Goal: Task Accomplishment & Management: Complete application form

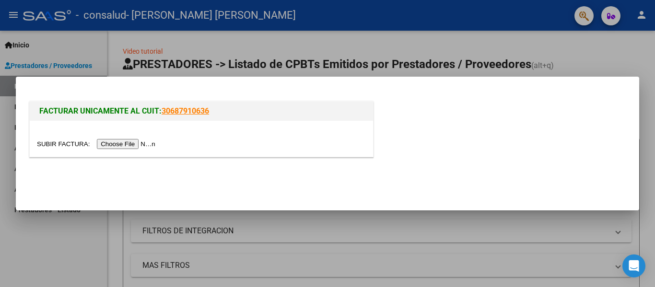
click at [135, 141] on input "file" at bounding box center [97, 144] width 121 height 10
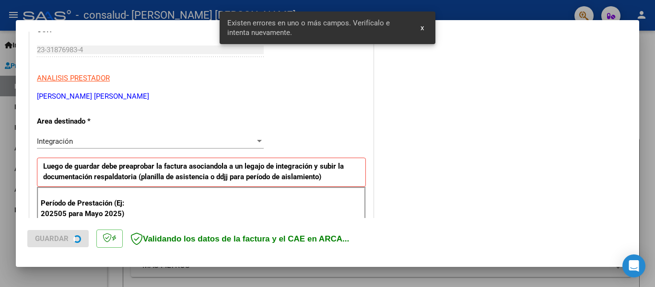
scroll to position [223, 0]
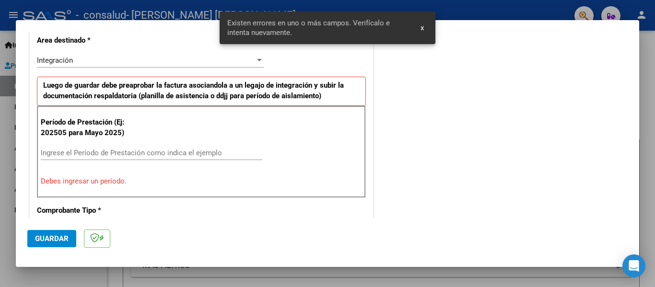
click at [144, 147] on div "Ingrese el Período de Prestación como indica el ejemplo" at bounding box center [152, 153] width 222 height 14
click at [117, 149] on input "Ingrese el Período de Prestación como indica el ejemplo" at bounding box center [152, 153] width 222 height 9
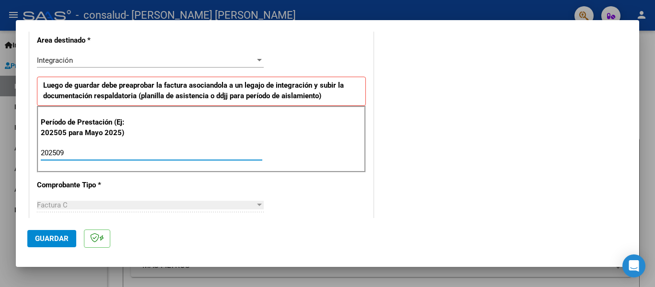
type input "202509"
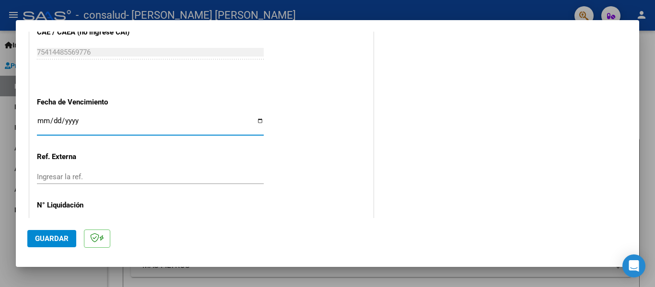
click at [43, 117] on input "Ingresar la fecha" at bounding box center [150, 124] width 227 height 15
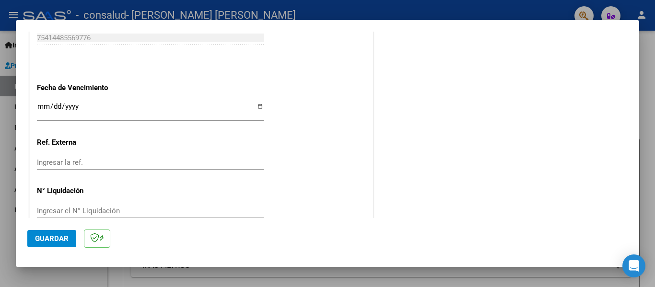
scroll to position [646, 0]
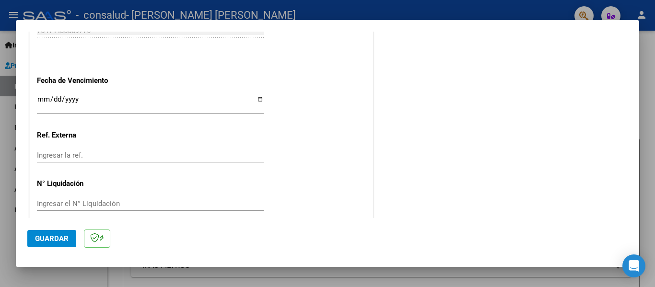
click at [40, 98] on input "Ingresar la fecha" at bounding box center [150, 102] width 227 height 15
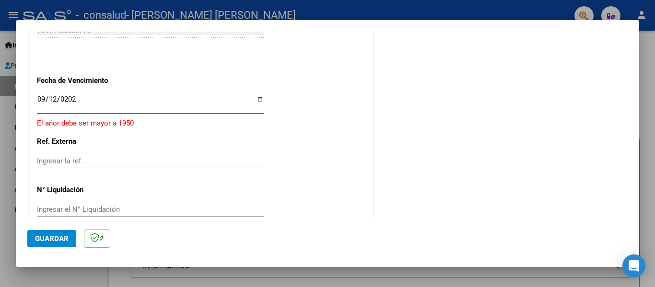
type input "[DATE]"
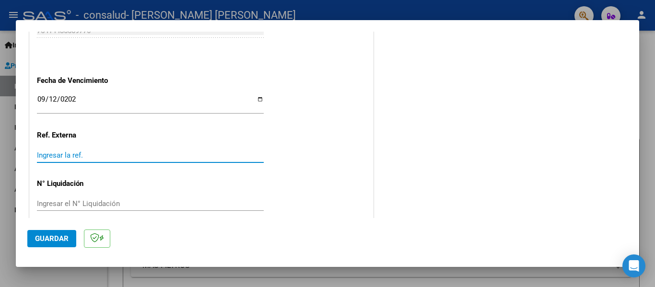
click at [55, 151] on input "Ingresar la ref." at bounding box center [150, 155] width 227 height 9
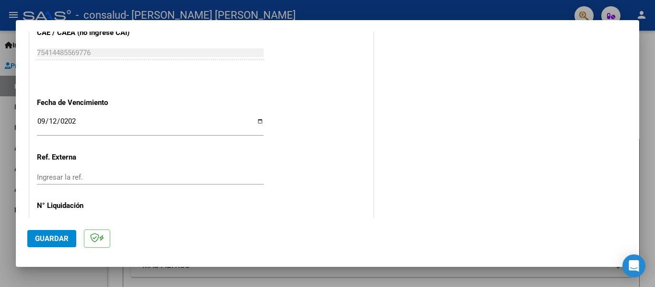
scroll to position [658, 0]
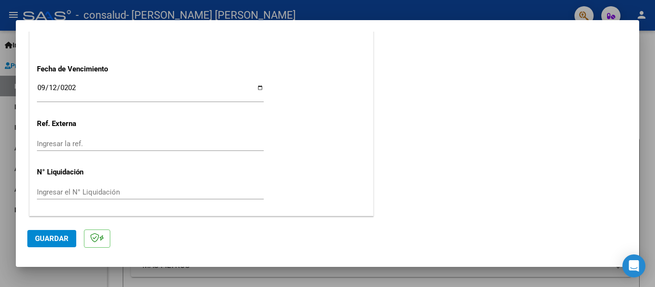
click at [48, 236] on span "Guardar" at bounding box center [52, 239] width 34 height 9
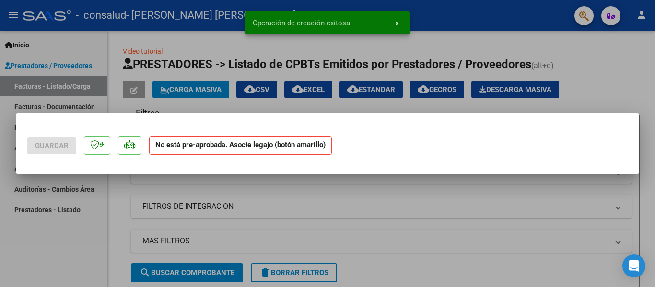
scroll to position [0, 0]
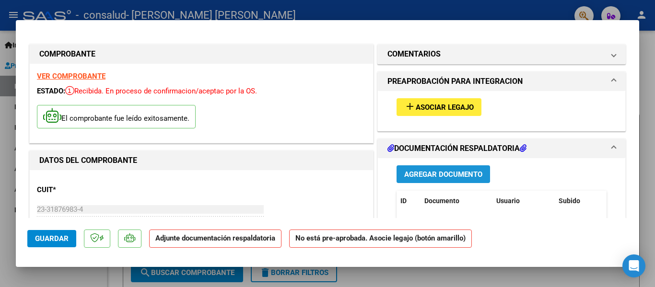
click at [432, 172] on span "Agregar Documento" at bounding box center [443, 174] width 78 height 9
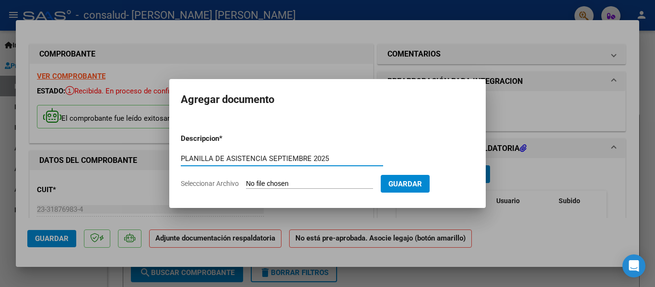
type input "PLANILLA DE ASISTENCIA SEPTIEMBRE 2025"
click at [274, 178] on form "Descripcion * PLANILLA DE ASISTENCIA [DATE] Escriba aquí una descripcion Selecc…" at bounding box center [328, 161] width 294 height 70
click at [365, 190] on form "Descripcion * PLANILLA DE ASISTENCIA [DATE] Escriba aquí una descripcion Selecc…" at bounding box center [328, 161] width 294 height 70
click at [336, 182] on input "Seleccionar Archivo" at bounding box center [309, 184] width 127 height 9
type input "C:\fakepath\AGOSTO GIULI.pdf"
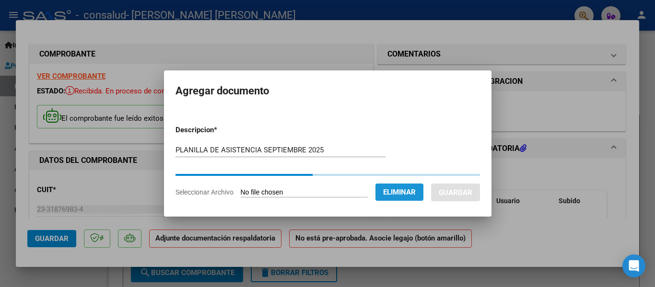
click at [399, 194] on span "Eliminar" at bounding box center [399, 192] width 33 height 9
